Goal: Task Accomplishment & Management: Complete application form

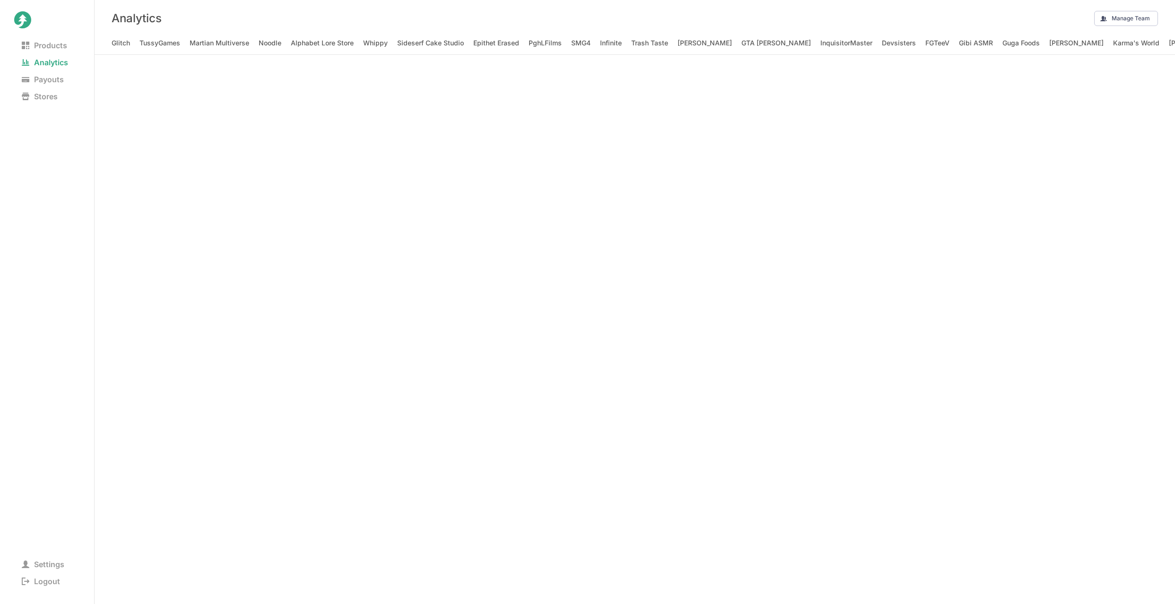
scroll to position [0, 1434]
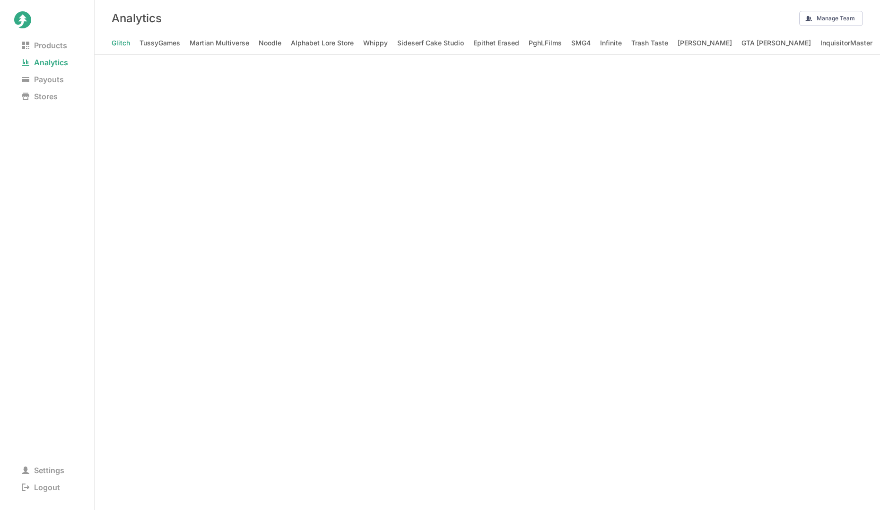
scroll to position [0, 1448]
click at [507, 50] on nav "Glitch TussyGames Martian Multiverse Noodle Alphabet Lore Store Whippy Sideserf…" at bounding box center [487, 45] width 785 height 18
click at [609, 44] on TV "Ninja Kidz TV" at bounding box center [631, 42] width 44 height 13
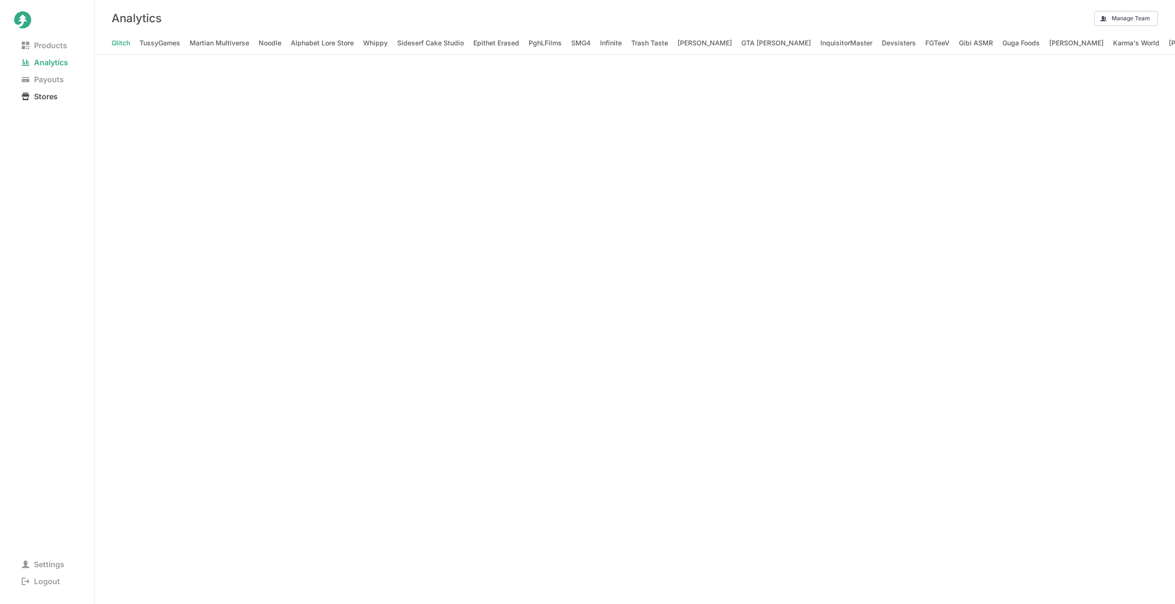
click at [49, 99] on span "Stores" at bounding box center [39, 96] width 51 height 13
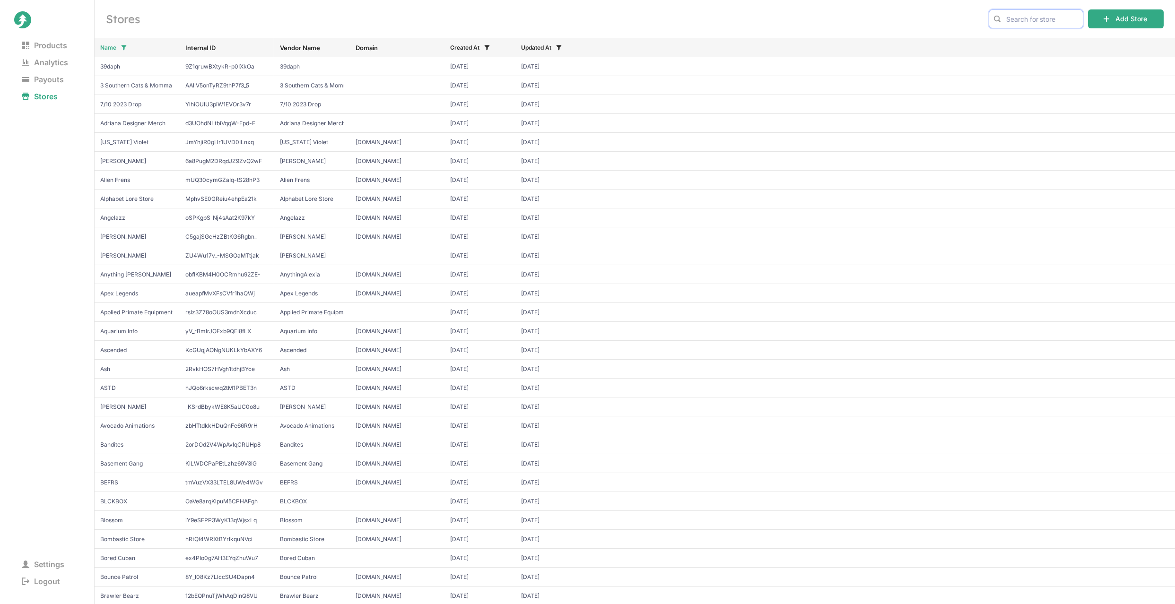
click at [1007, 21] on input "text" at bounding box center [1035, 18] width 95 height 19
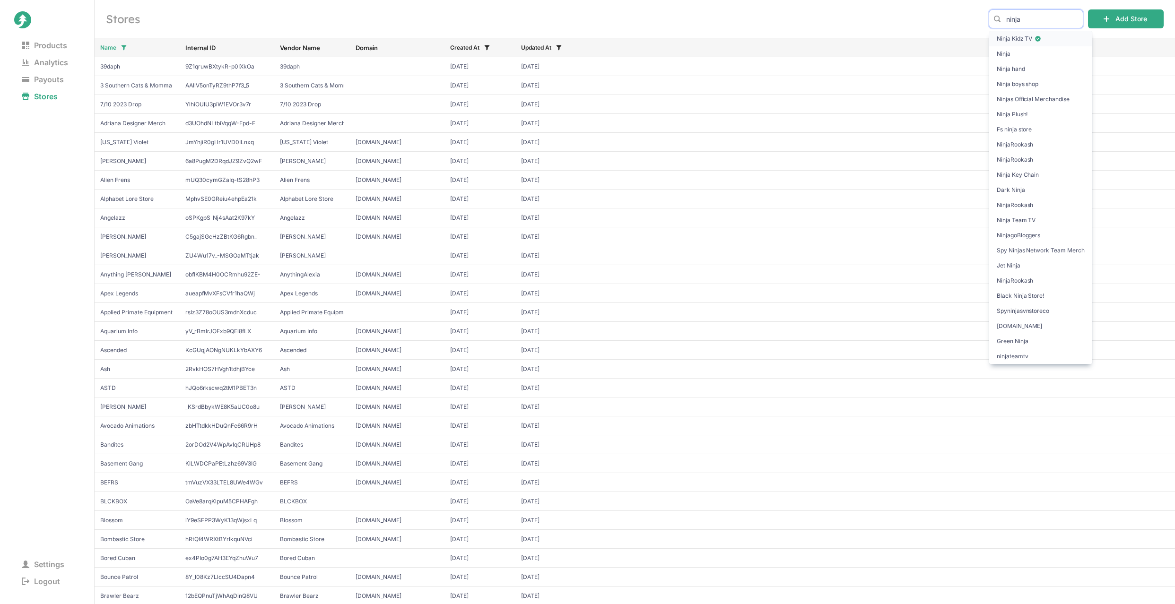
type input "ninja"
click at [1025, 40] on span "Ninja Kidz TV" at bounding box center [1040, 38] width 88 height 9
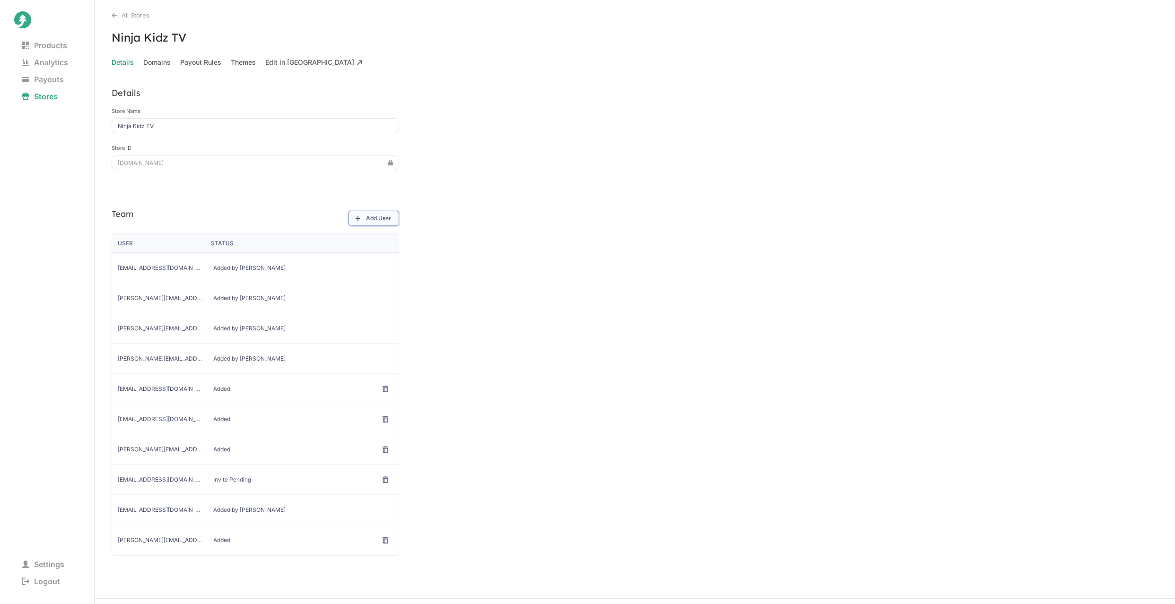
click at [359, 216] on icon at bounding box center [357, 218] width 7 height 7
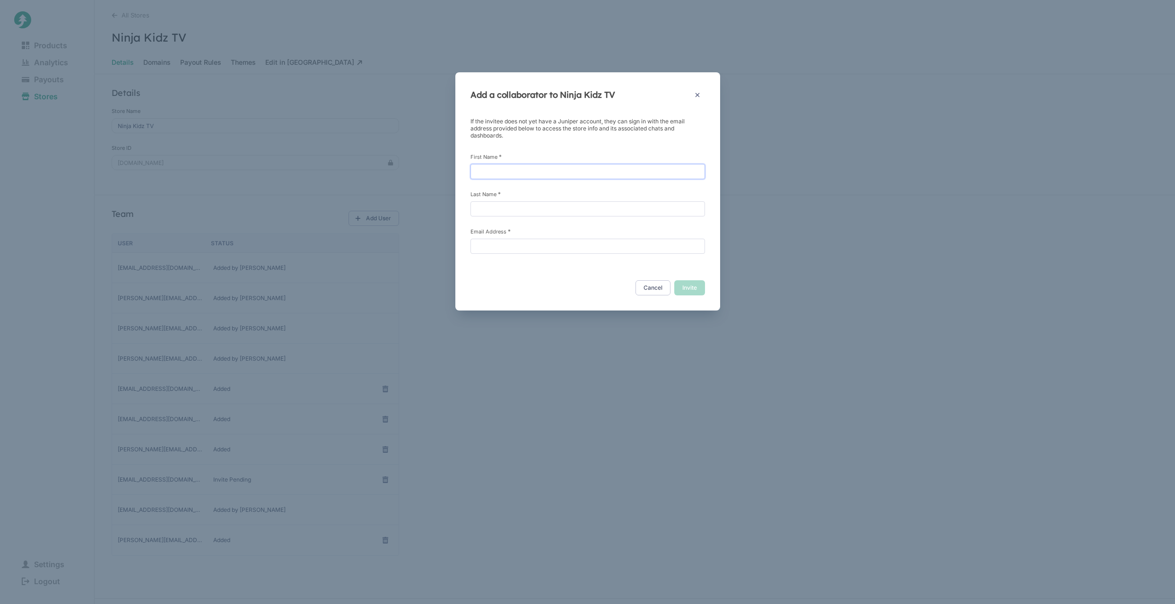
click at [560, 172] on input "First Name *" at bounding box center [587, 171] width 234 height 15
type input "Madisen"
type input "Bell"
paste input "madisen@ninjakidz.com"
type input "madisen@ninjakidz.com"
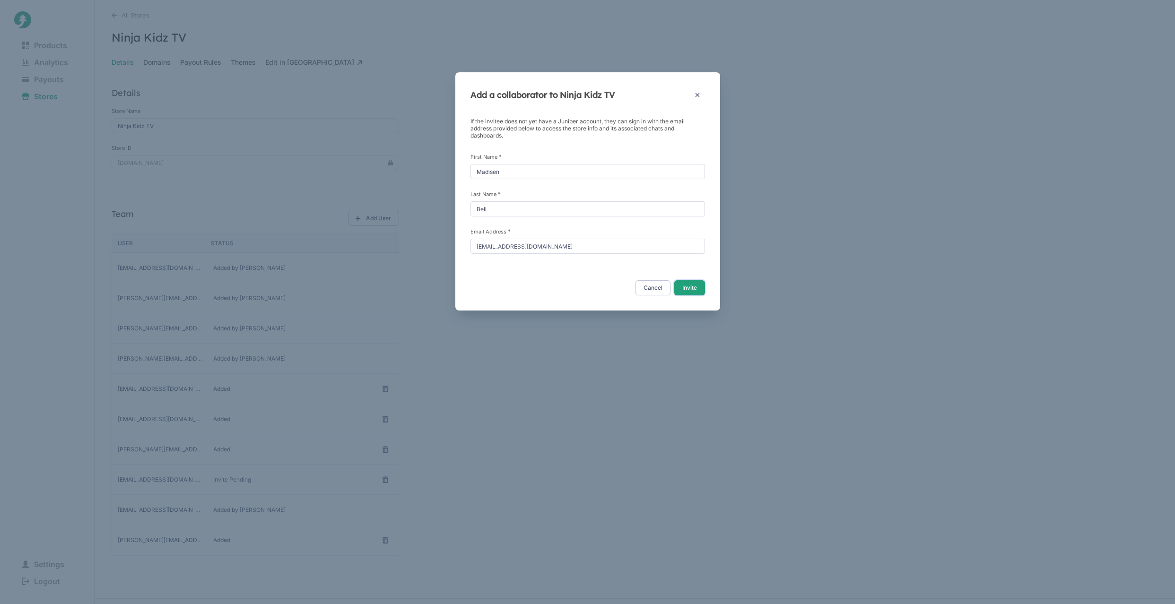
click at [701, 287] on button "Invite" at bounding box center [689, 287] width 31 height 15
